Goal: Find specific page/section: Find specific page/section

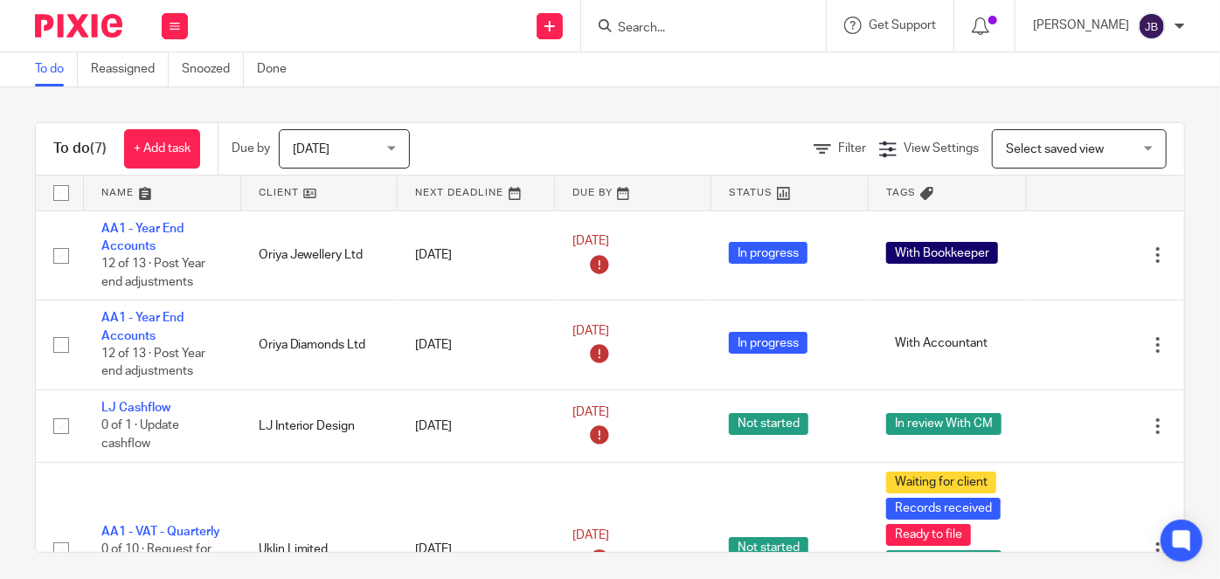
click at [760, 25] on input "Search" at bounding box center [694, 29] width 157 height 16
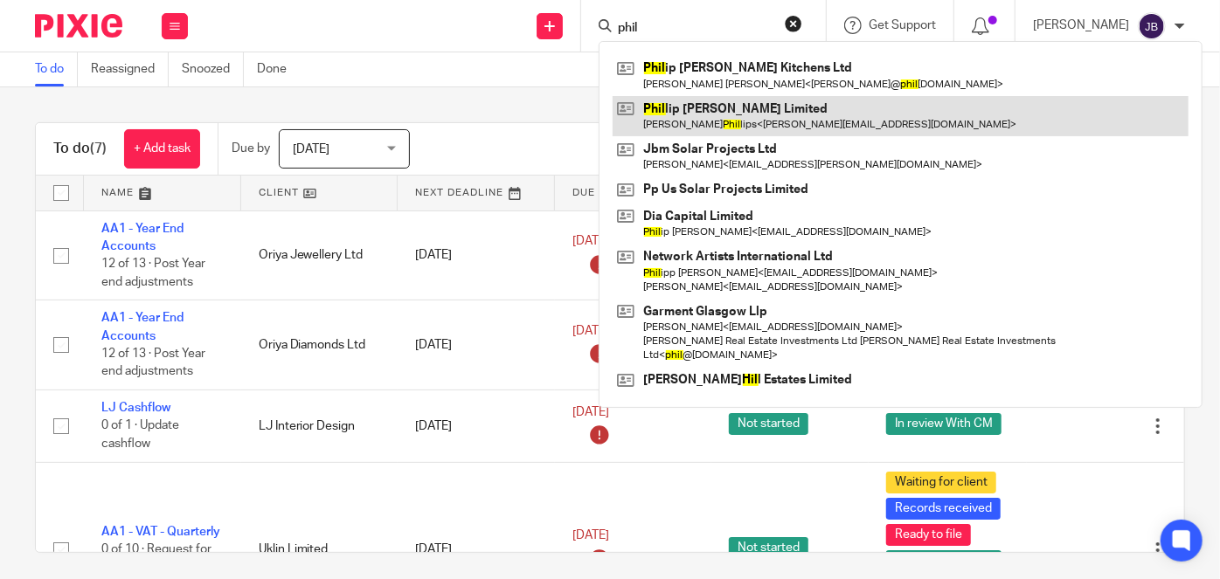
type input "phil"
click at [769, 123] on link at bounding box center [901, 116] width 576 height 40
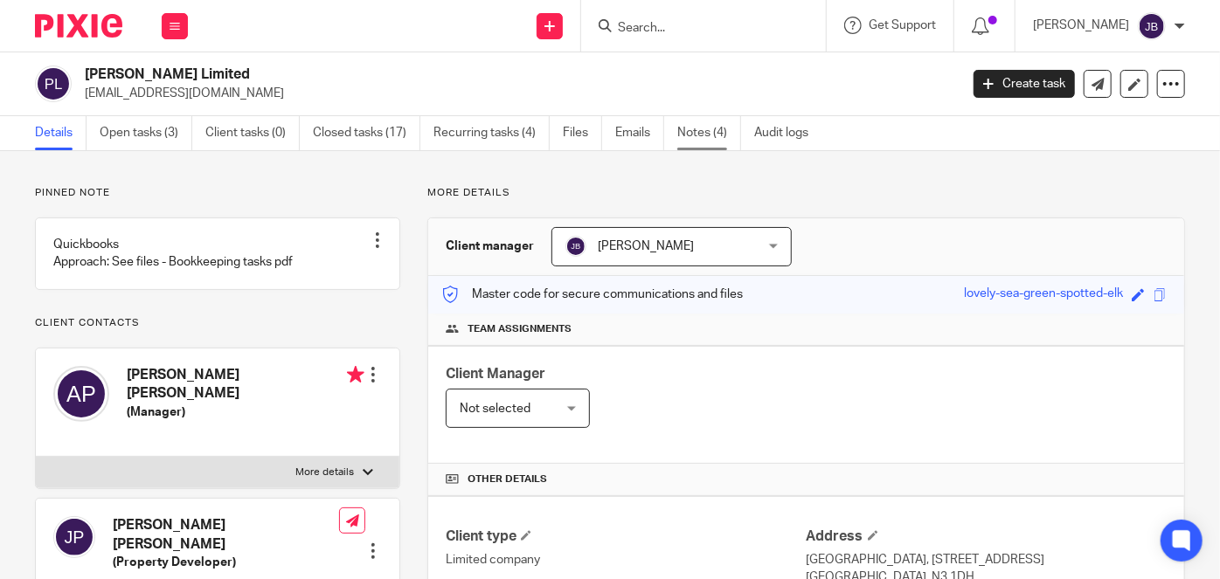
click at [706, 121] on link "Notes (4)" at bounding box center [709, 133] width 64 height 34
